Goal: Information Seeking & Learning: Understand process/instructions

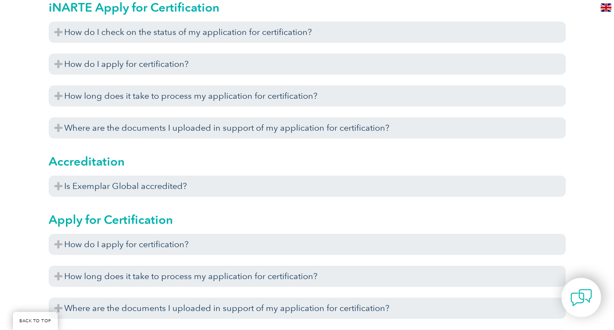
scroll to position [302, 0]
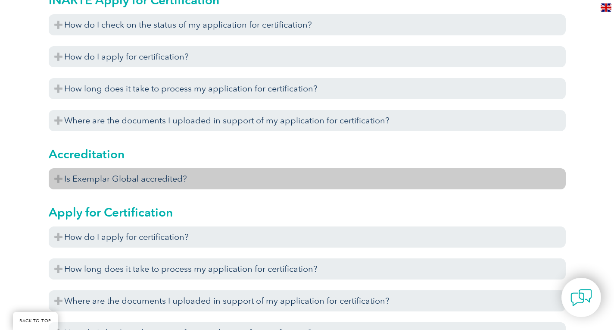
click at [369, 178] on h3 "Is Exemplar Global accredited?" at bounding box center [307, 178] width 517 height 21
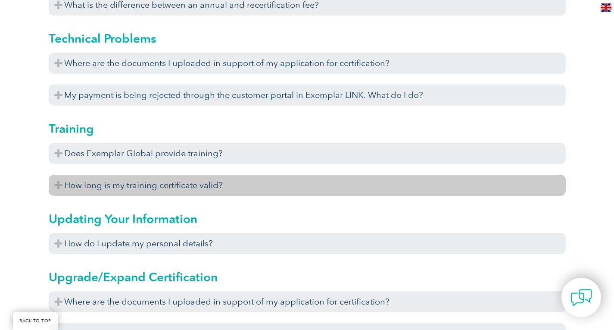
scroll to position [2888, 0]
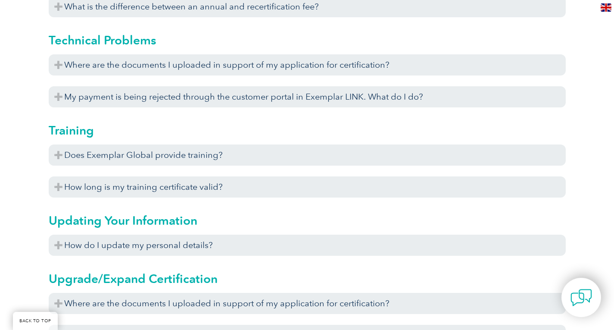
click at [315, 167] on div "Exemplar Global does not provide the training required to become an auditor. Ou…" at bounding box center [307, 168] width 517 height 4
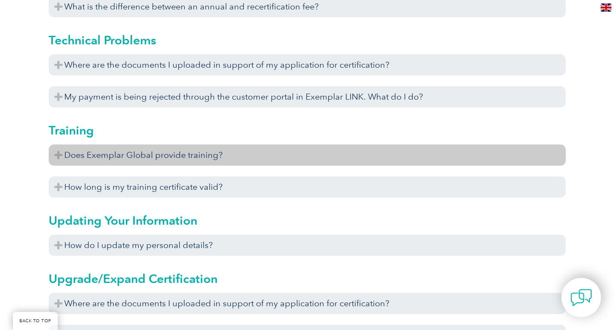
click at [313, 159] on h3 "Does Exemplar Global provide training?" at bounding box center [307, 154] width 517 height 21
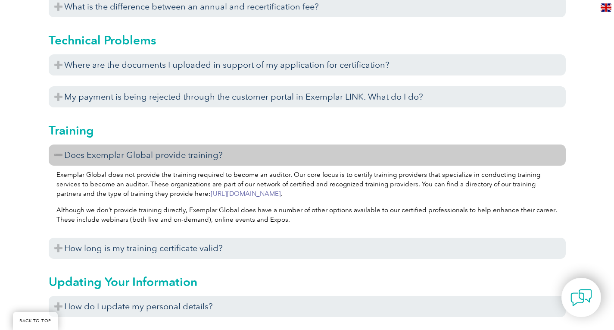
click at [281, 191] on link "[URL][DOMAIN_NAME]" at bounding box center [246, 194] width 70 height 8
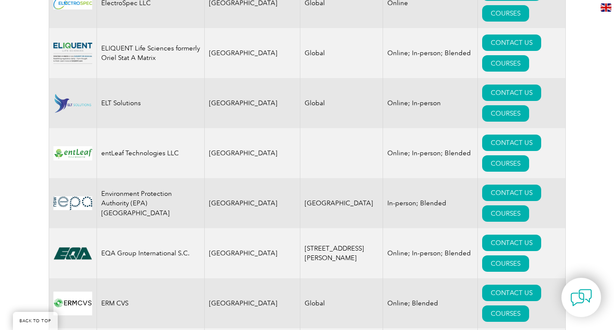
scroll to position [4220, 0]
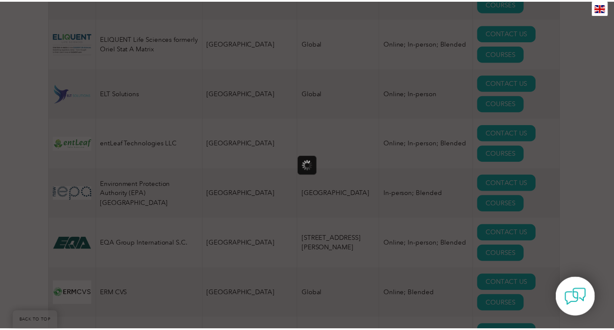
scroll to position [0, 0]
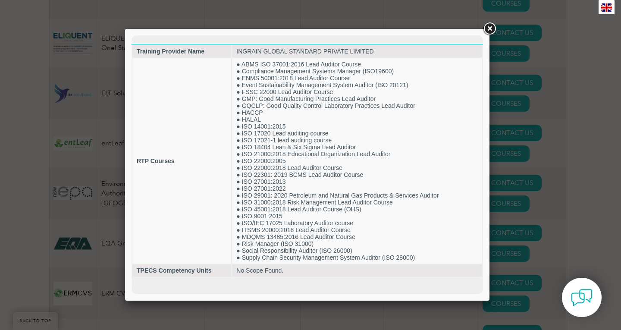
click at [488, 30] on link at bounding box center [490, 29] width 16 height 16
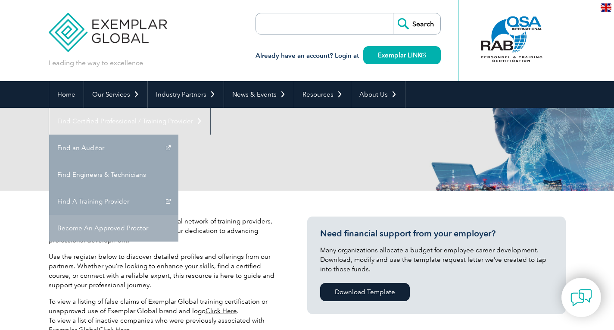
click at [178, 215] on link "Become An Approved Proctor" at bounding box center [113, 228] width 129 height 27
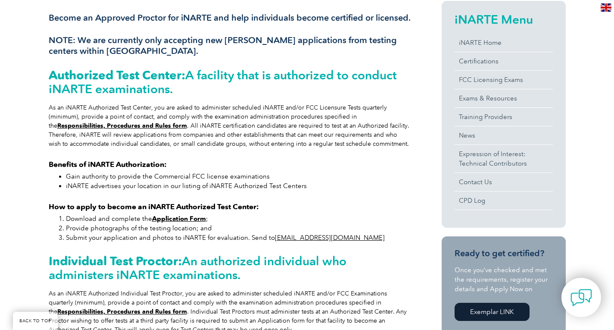
scroll to position [216, 0]
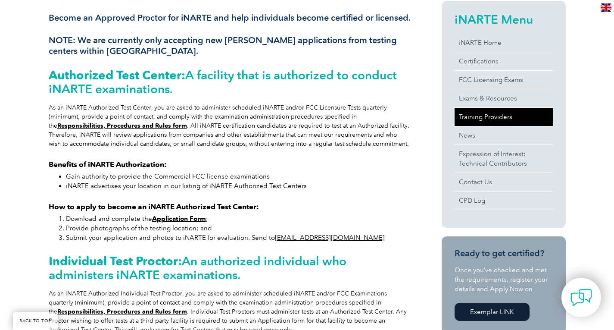
click at [492, 115] on link "Training Providers" at bounding box center [504, 117] width 98 height 18
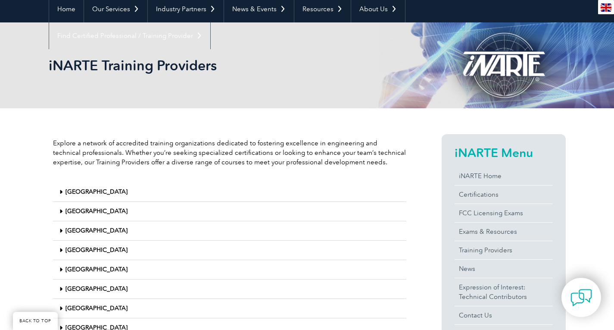
scroll to position [86, 0]
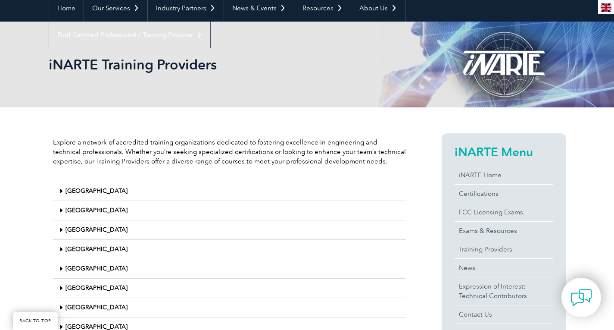
click at [81, 211] on div "India" at bounding box center [229, 210] width 353 height 19
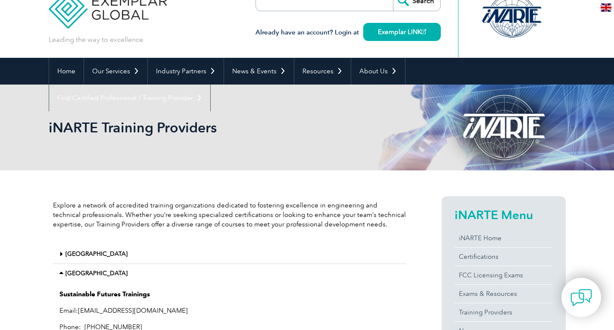
scroll to position [0, 0]
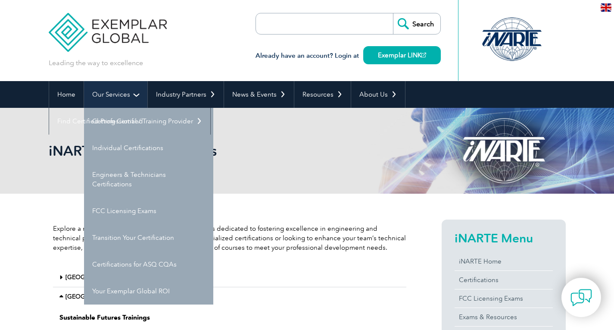
click at [113, 99] on link "Our Services" at bounding box center [115, 94] width 63 height 27
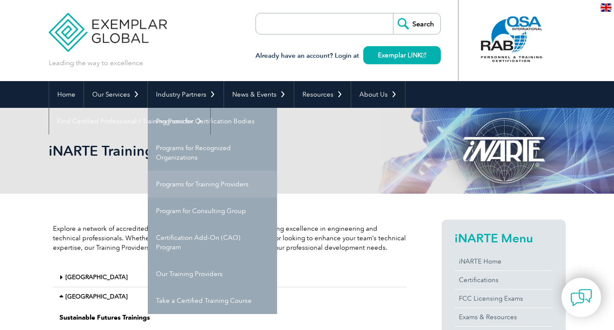
click at [194, 182] on link "Programs for Training Providers" at bounding box center [212, 184] width 129 height 27
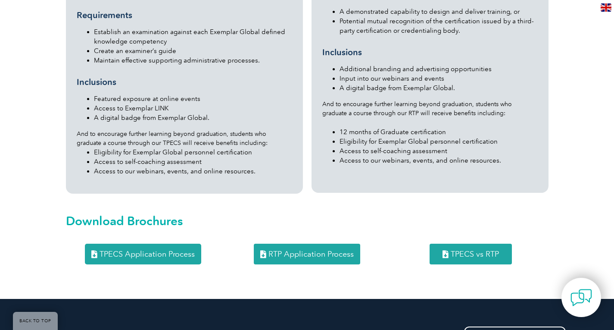
scroll to position [1035, 0]
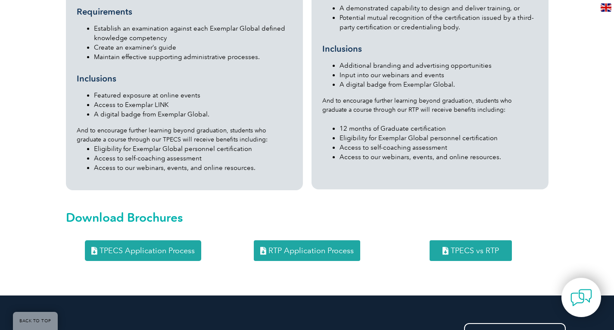
click at [481, 247] on span "TPECS vs RTP" at bounding box center [475, 251] width 48 height 8
click at [302, 247] on span "RTP Application Process" at bounding box center [311, 251] width 85 height 8
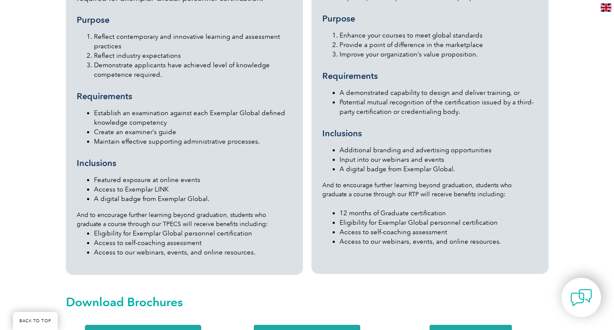
scroll to position [992, 0]
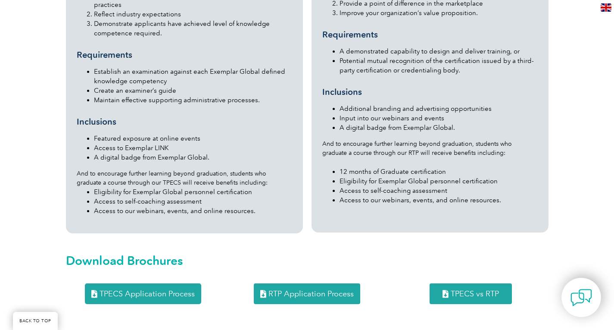
click at [177, 290] on span "TPECS Application Process" at bounding box center [147, 294] width 95 height 8
